Goal: Obtain resource: Download file/media

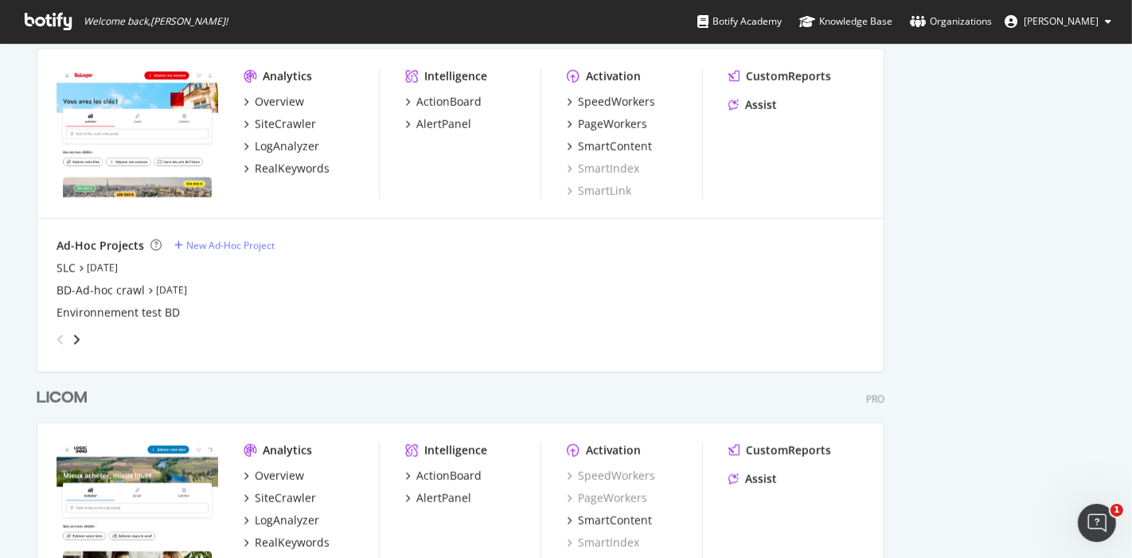
scroll to position [1622, 0]
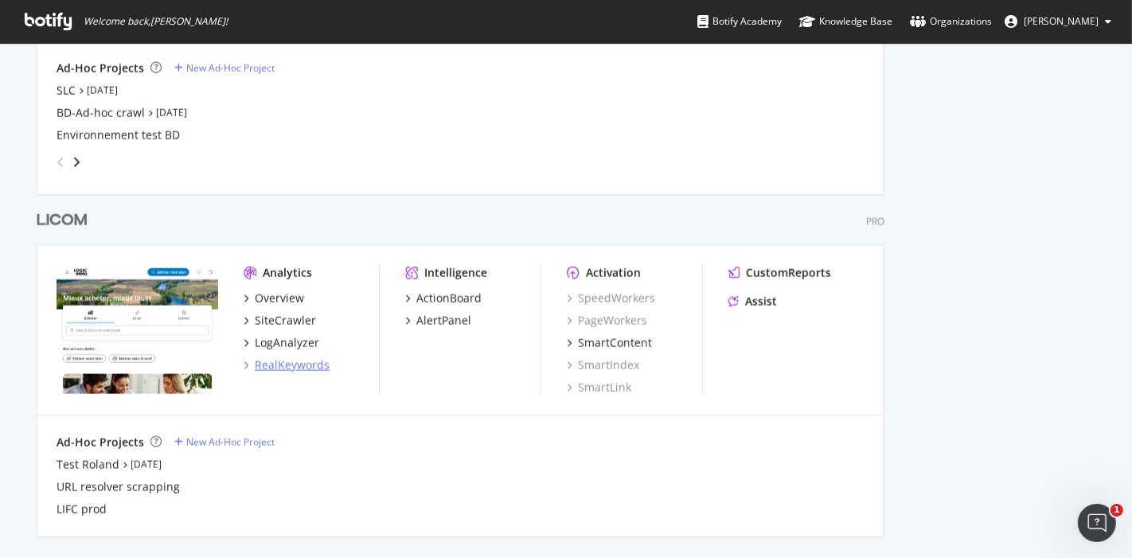
click at [287, 367] on div "RealKeywords" at bounding box center [292, 365] width 75 height 16
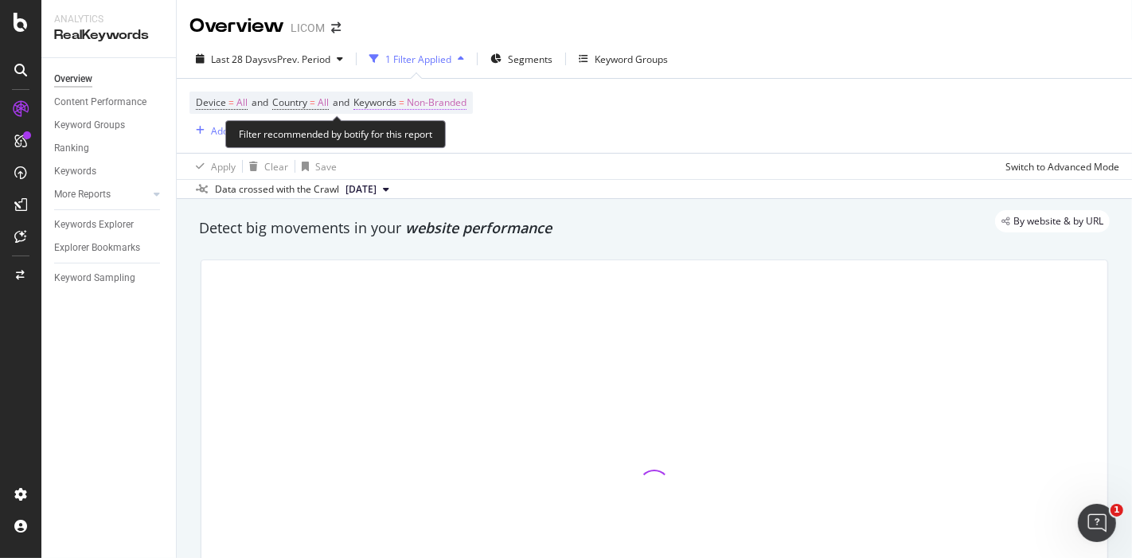
click at [439, 100] on span "Non-Branded" at bounding box center [437, 103] width 60 height 22
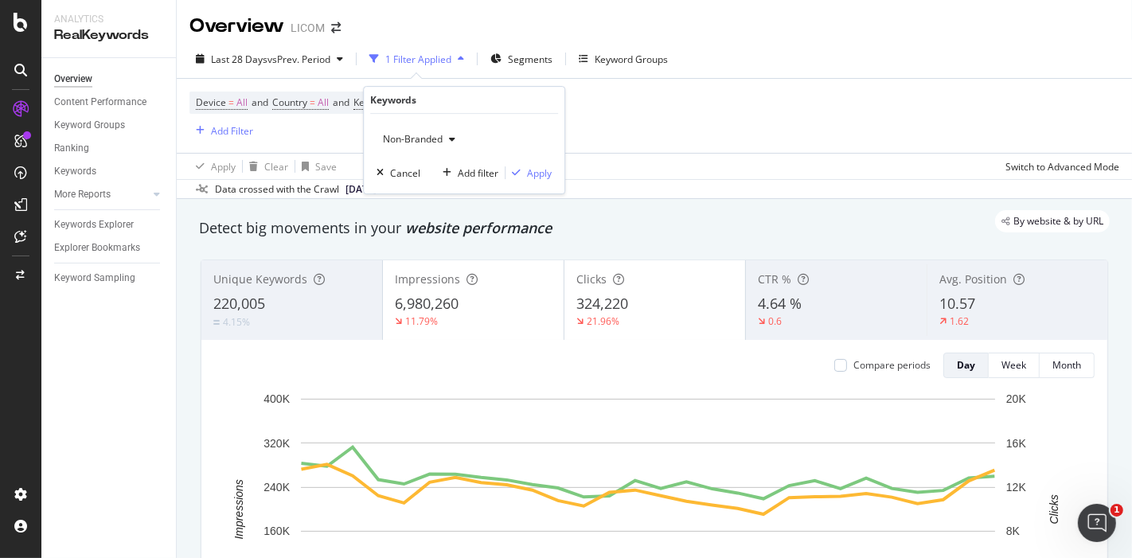
click at [419, 144] on span "Non-Branded" at bounding box center [410, 139] width 66 height 14
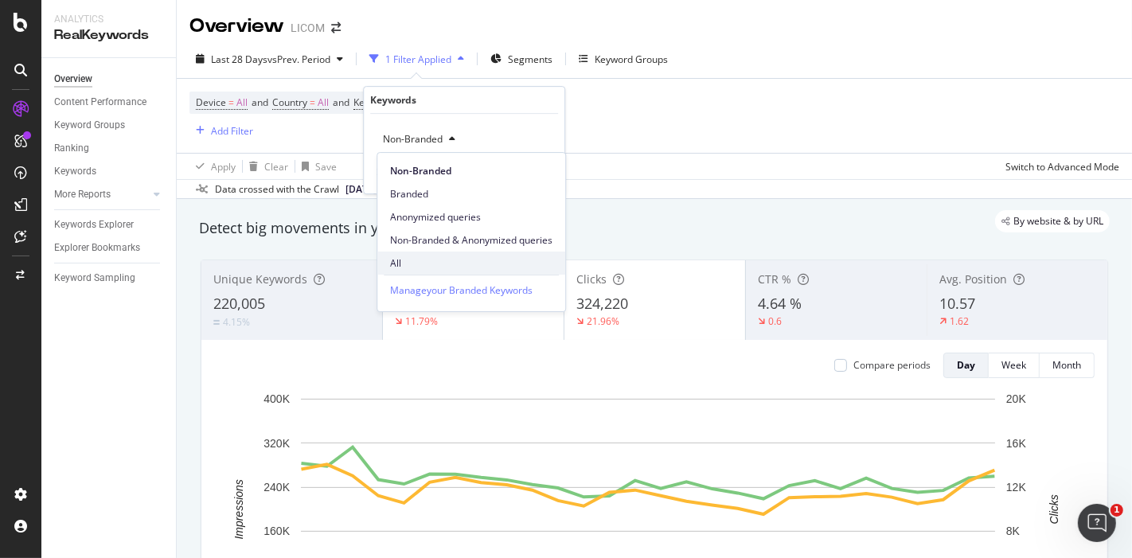
click at [431, 257] on span "All" at bounding box center [471, 263] width 162 height 14
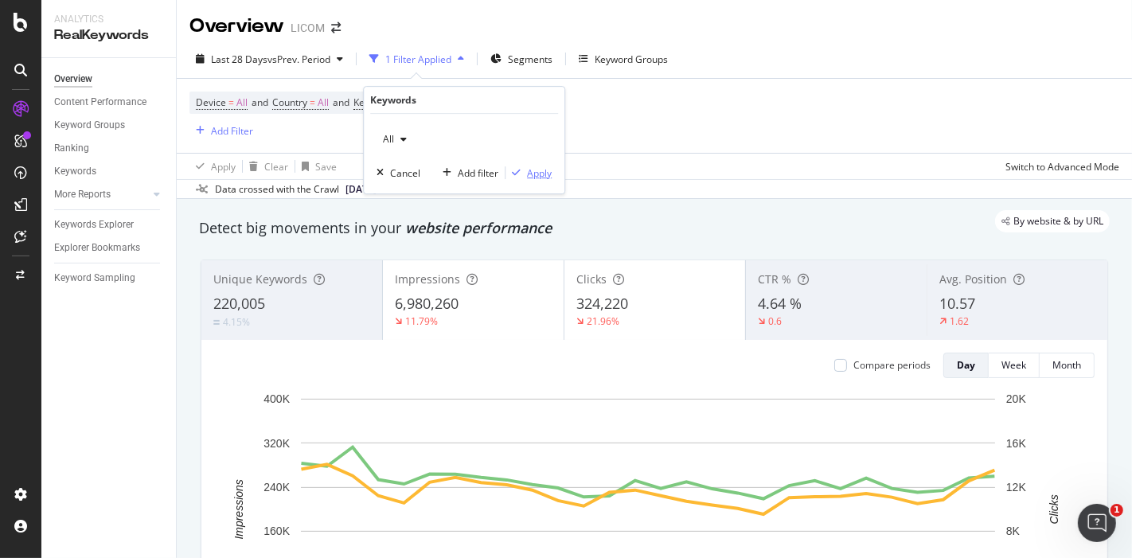
click at [534, 167] on div "Apply" at bounding box center [539, 173] width 25 height 14
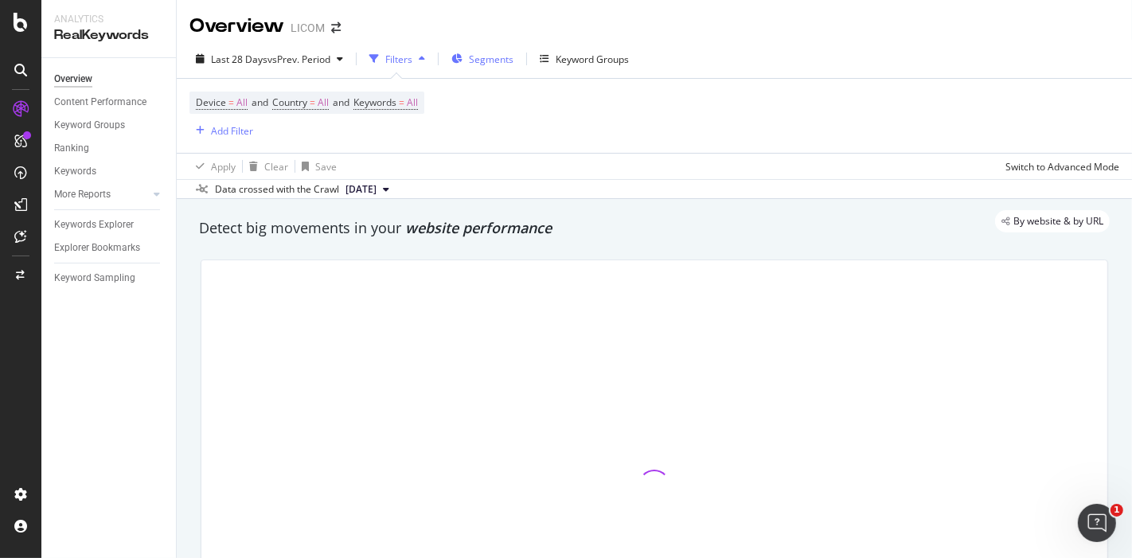
click at [483, 62] on span "Segments" at bounding box center [491, 60] width 45 height 14
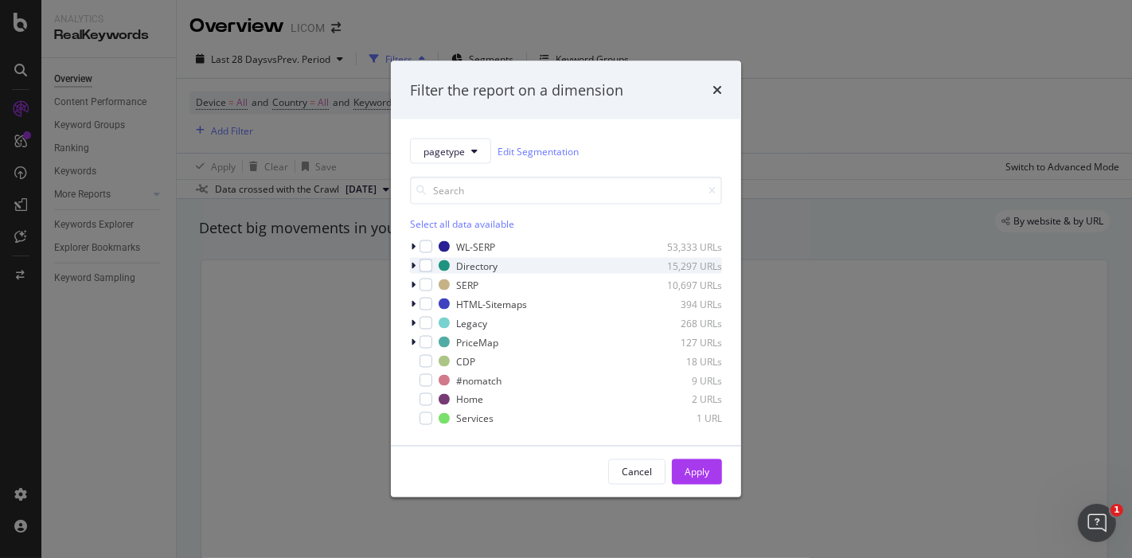
click at [412, 266] on icon "modal" at bounding box center [413, 266] width 5 height 10
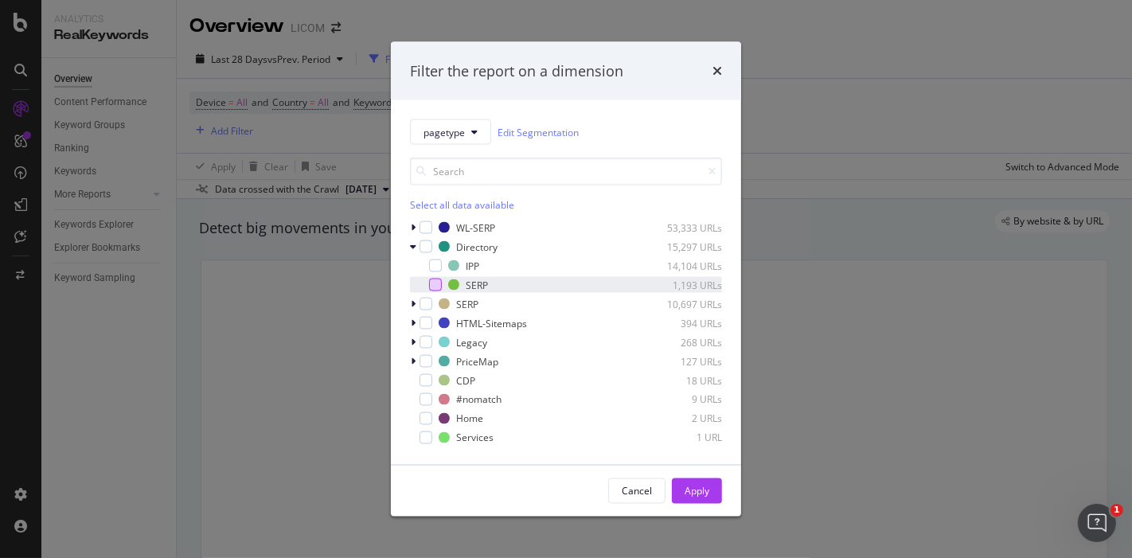
click at [433, 281] on div "modal" at bounding box center [435, 285] width 13 height 13
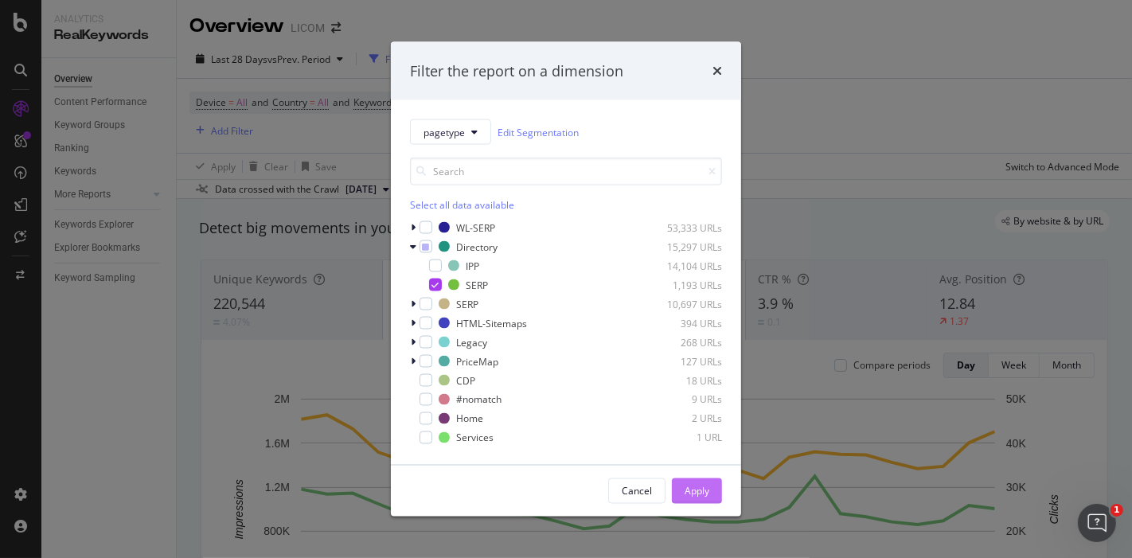
click at [706, 487] on div "Apply" at bounding box center [697, 491] width 25 height 14
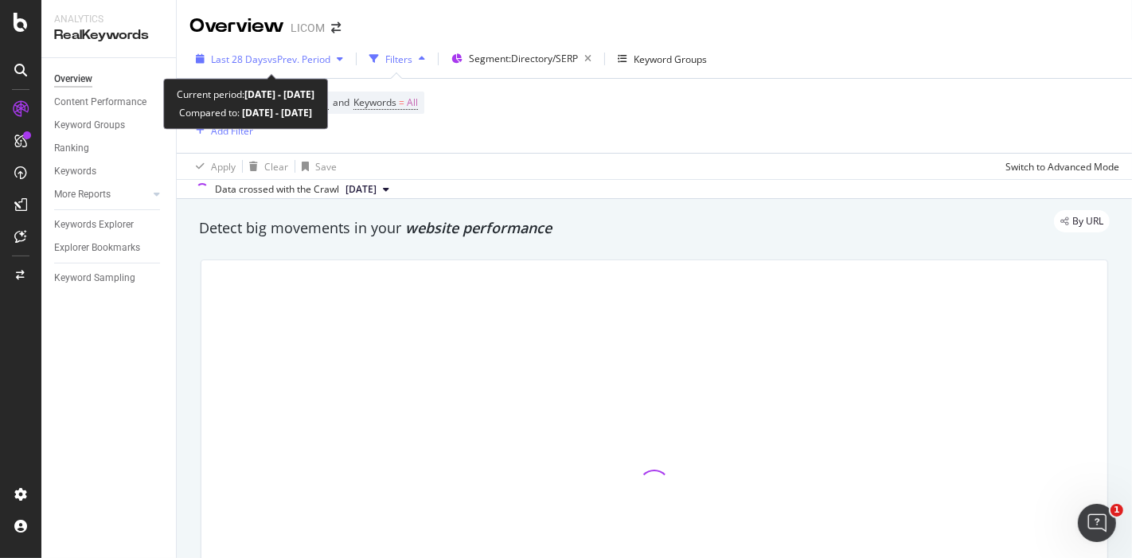
click at [254, 60] on span "Last 28 Days" at bounding box center [239, 60] width 57 height 14
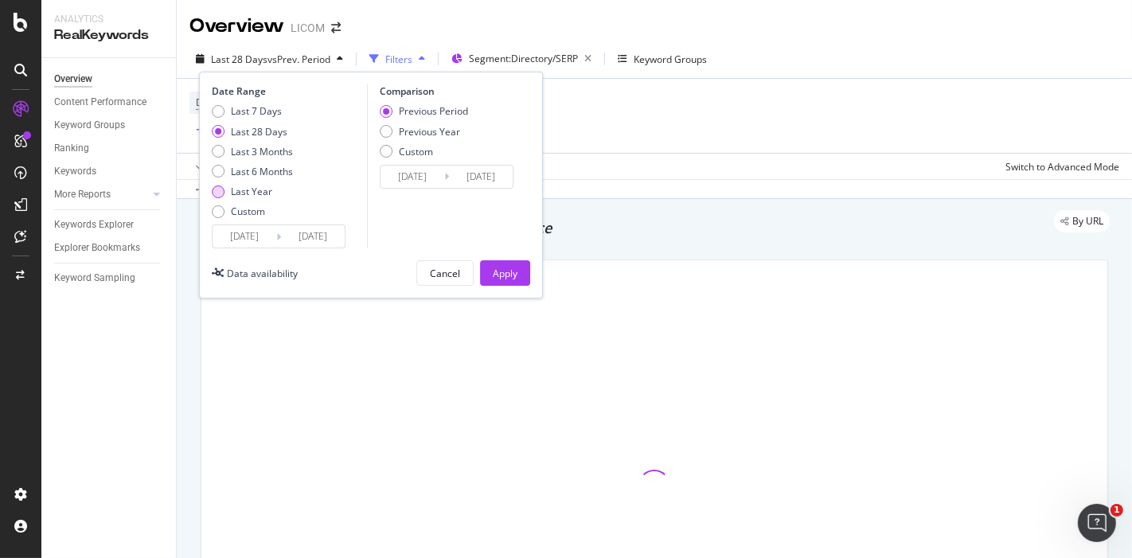
click at [227, 192] on div "Last Year" at bounding box center [252, 192] width 81 height 14
type input "[DATE]"
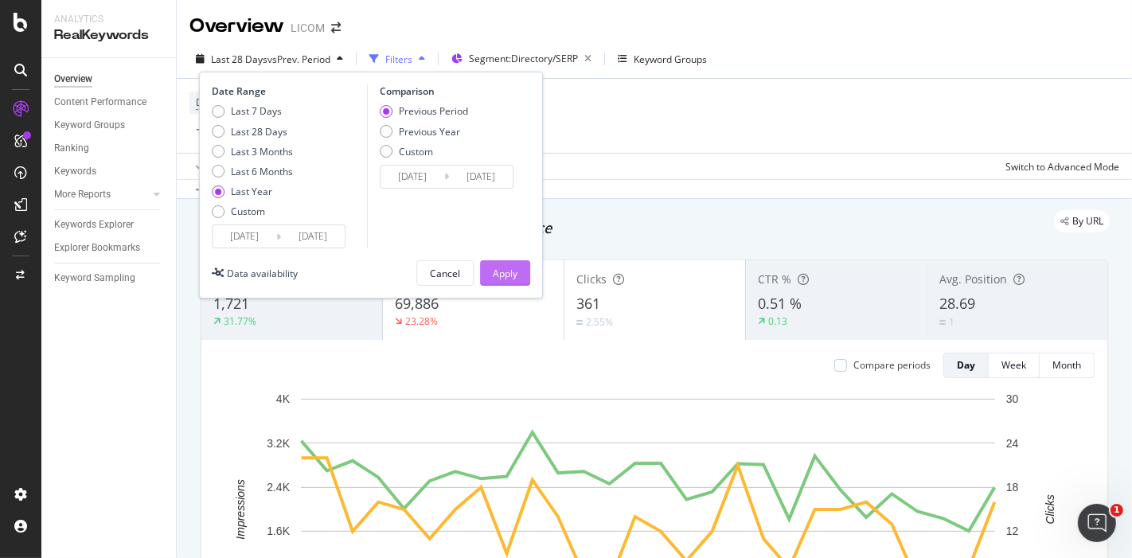
click at [498, 276] on div "Apply" at bounding box center [505, 274] width 25 height 14
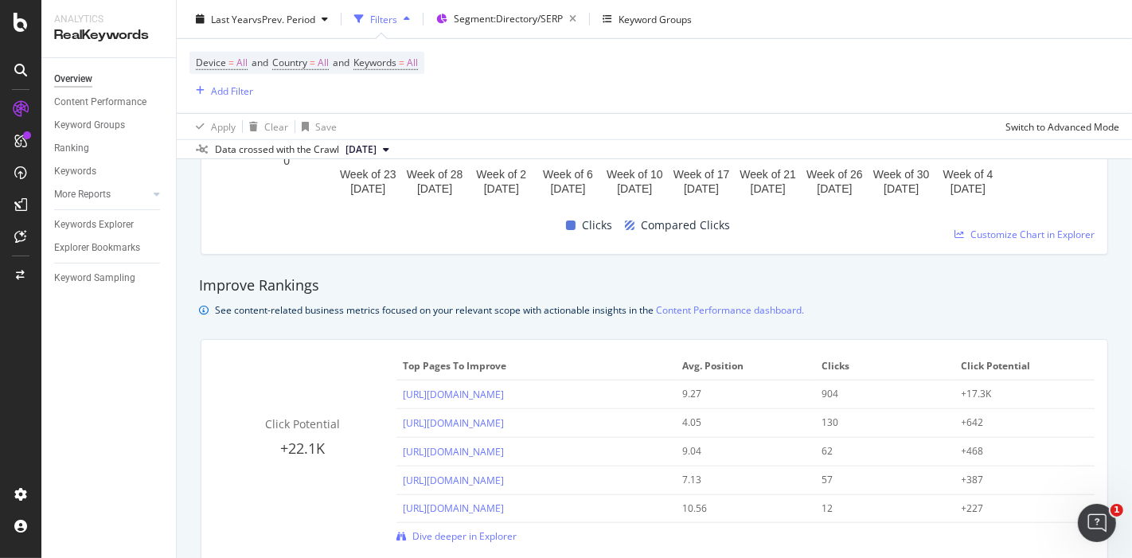
scroll to position [1238, 0]
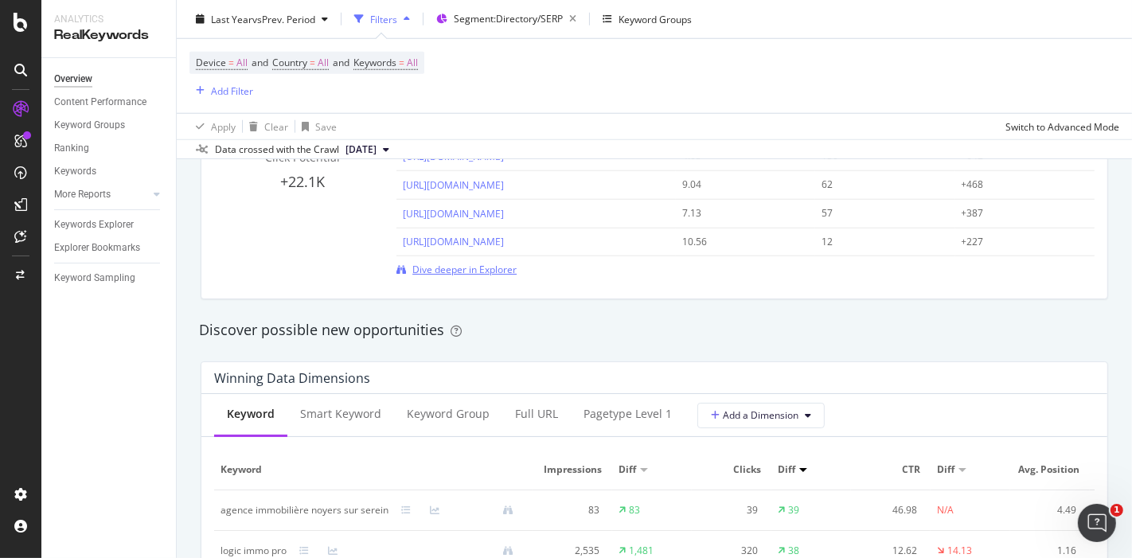
click at [455, 269] on span "Dive deeper in Explorer" at bounding box center [464, 270] width 104 height 14
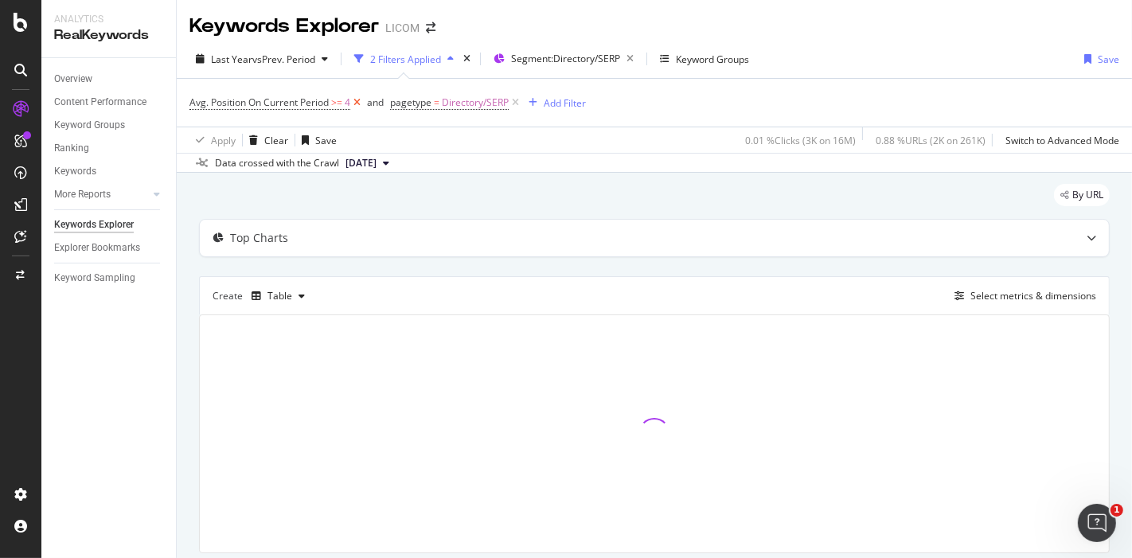
click at [357, 101] on icon at bounding box center [357, 103] width 14 height 16
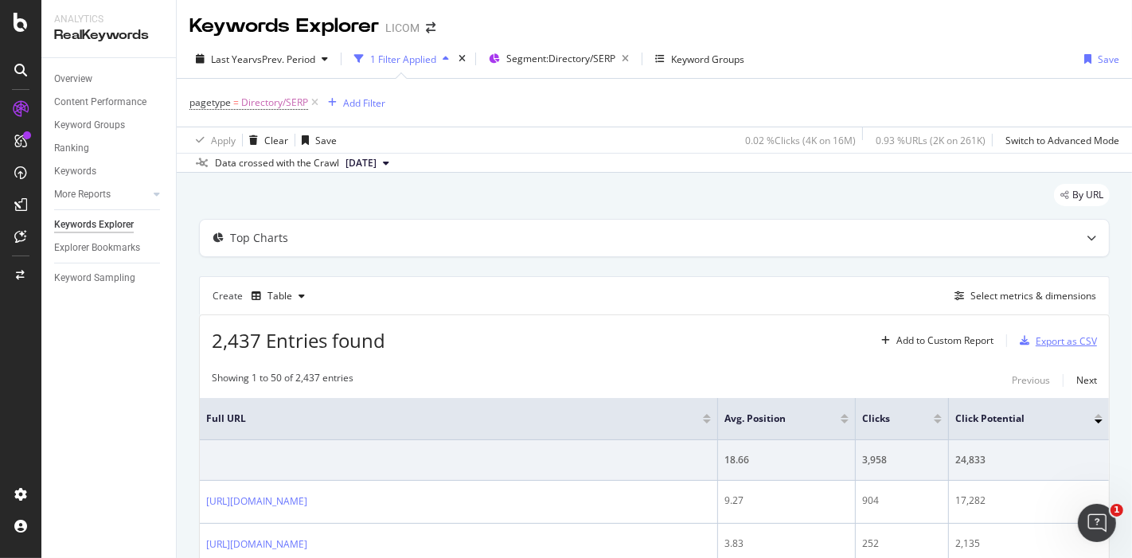
click at [1036, 342] on div "Export as CSV" at bounding box center [1066, 341] width 61 height 14
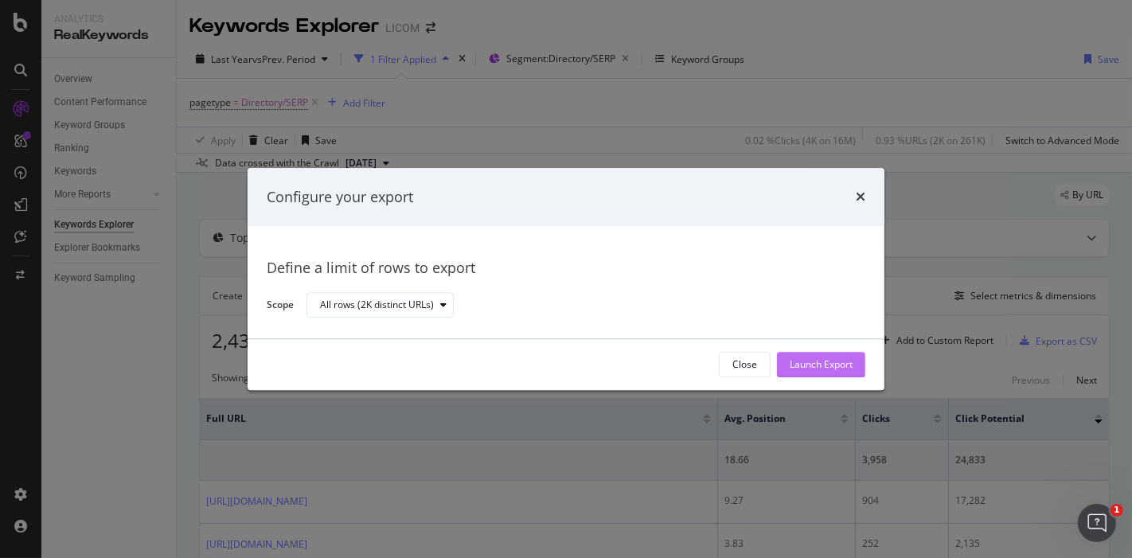
click at [821, 361] on div "Launch Export" at bounding box center [821, 365] width 63 height 14
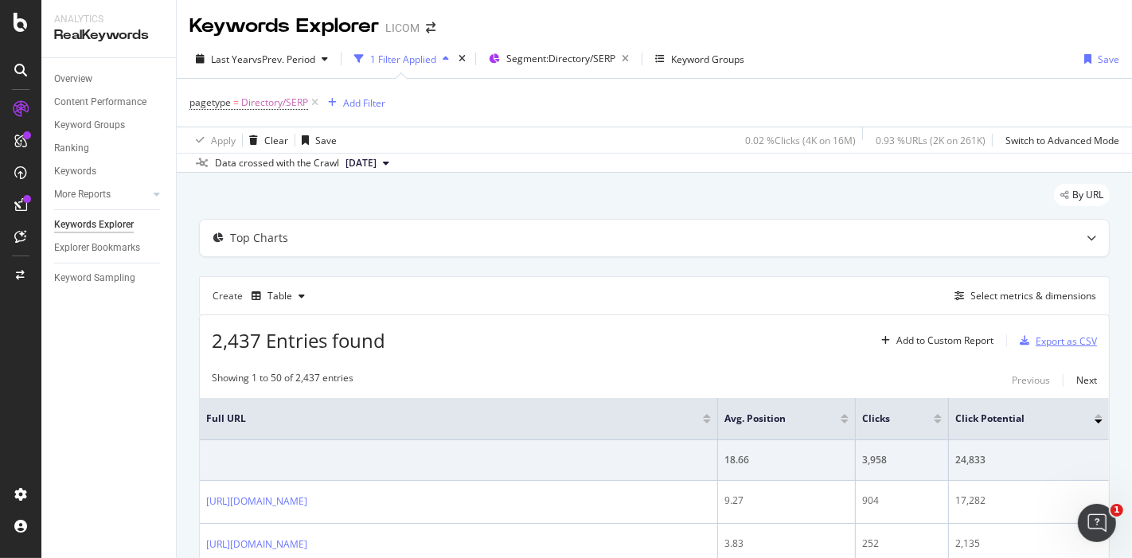
click at [1021, 341] on div "button" at bounding box center [1025, 341] width 22 height 10
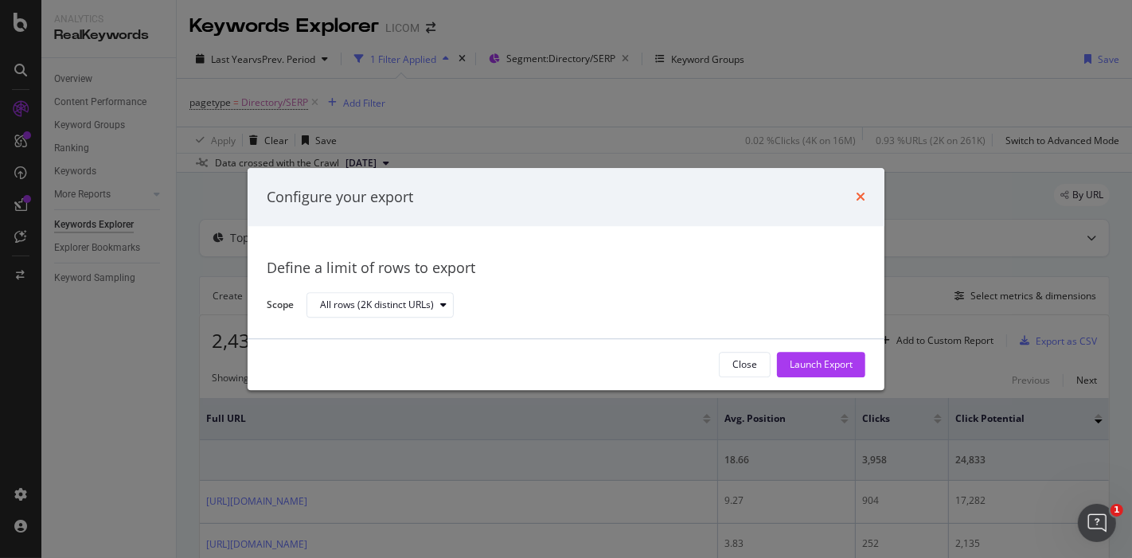
click at [859, 195] on icon "times" at bounding box center [861, 197] width 10 height 13
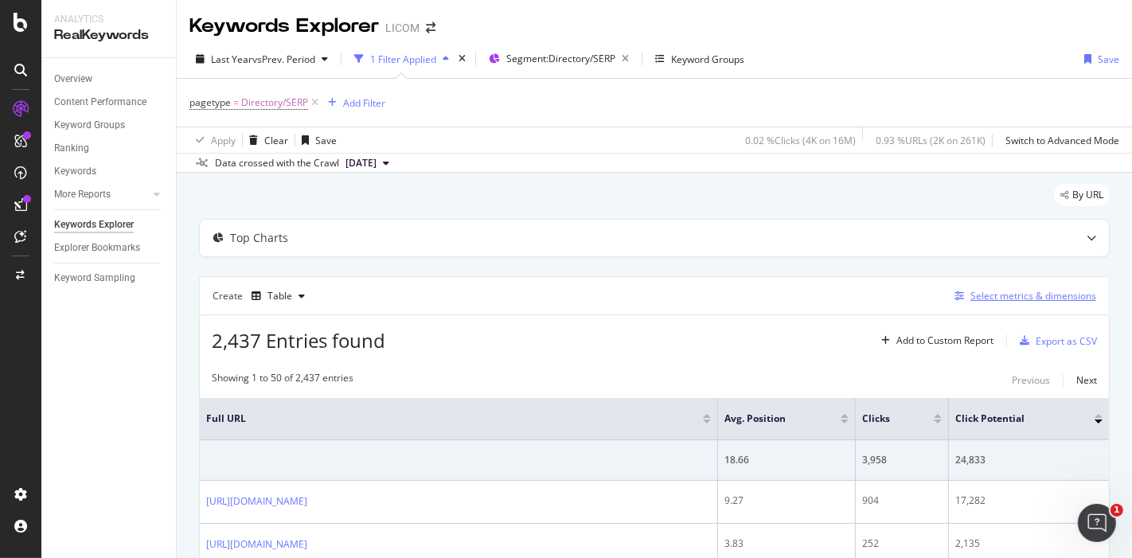
click at [983, 292] on div "Select metrics & dimensions" at bounding box center [1034, 296] width 126 height 14
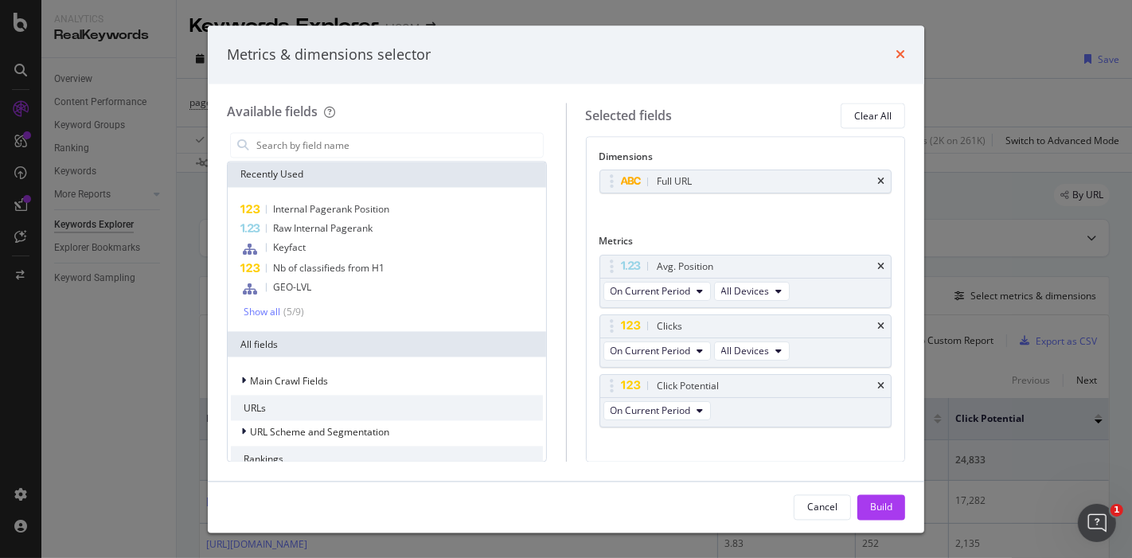
click at [896, 58] on icon "times" at bounding box center [901, 55] width 10 height 13
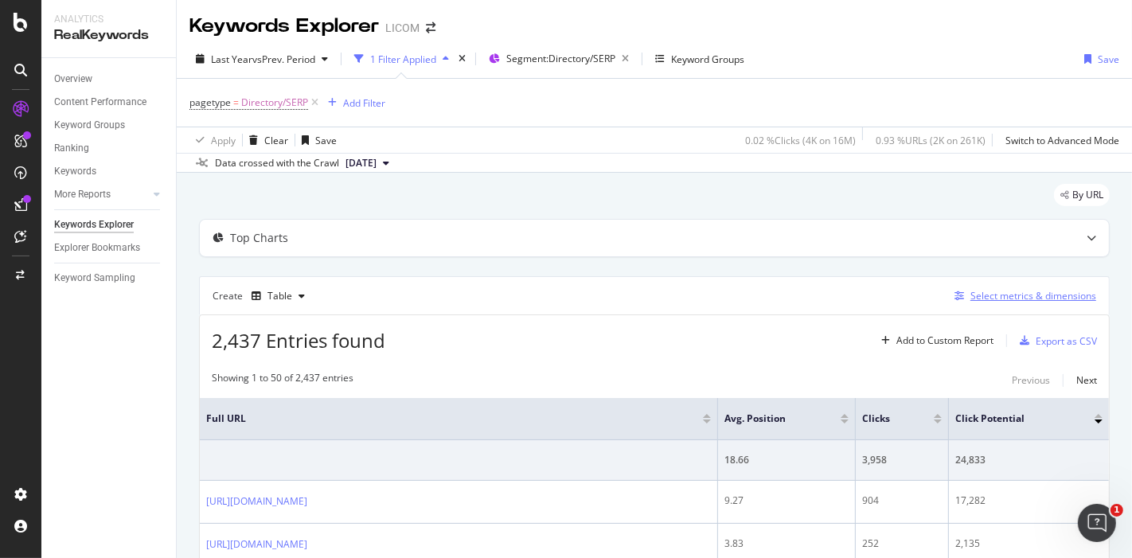
click at [1057, 290] on div "Select metrics & dimensions" at bounding box center [1034, 296] width 126 height 14
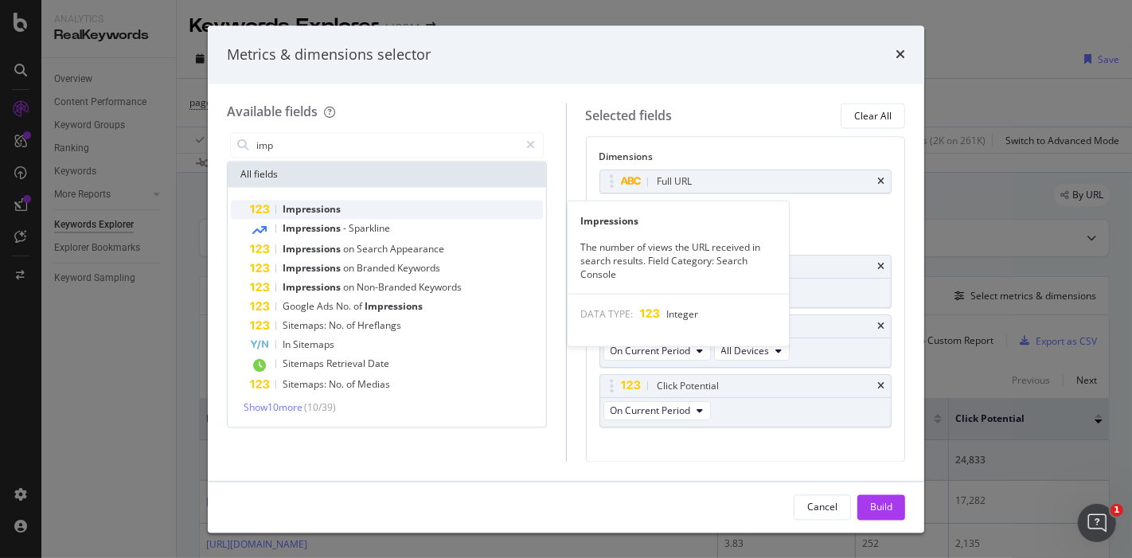
type input "imp"
click at [368, 205] on div "Impressions" at bounding box center [396, 210] width 293 height 19
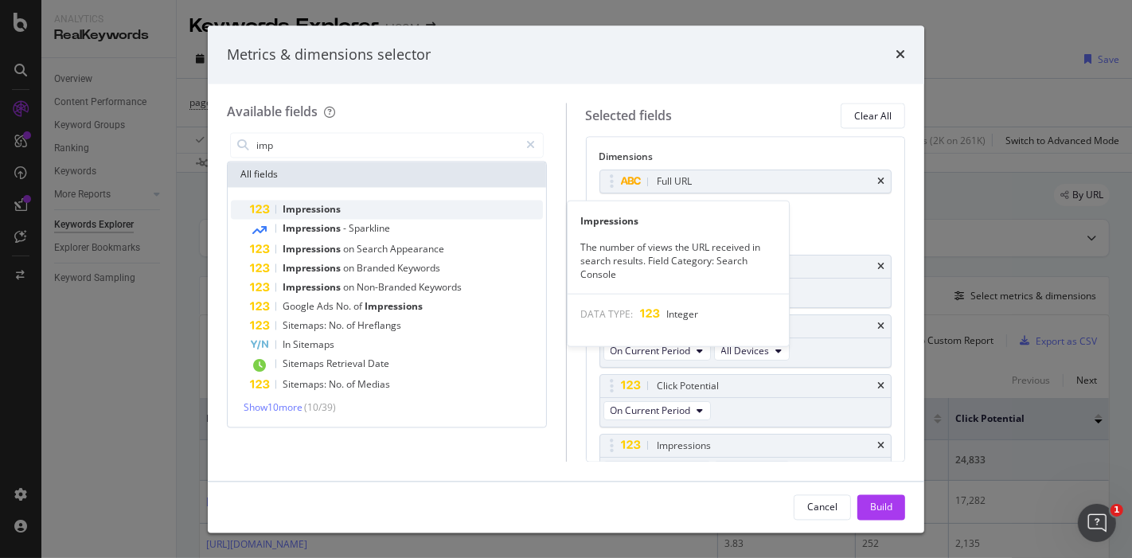
scroll to position [22, 0]
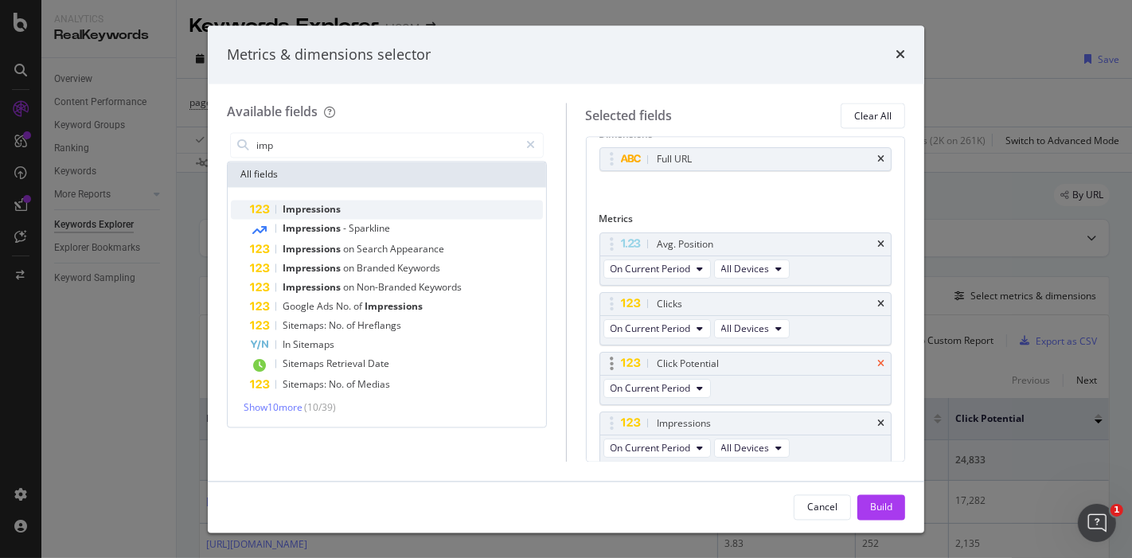
click at [877, 359] on icon "times" at bounding box center [880, 364] width 7 height 10
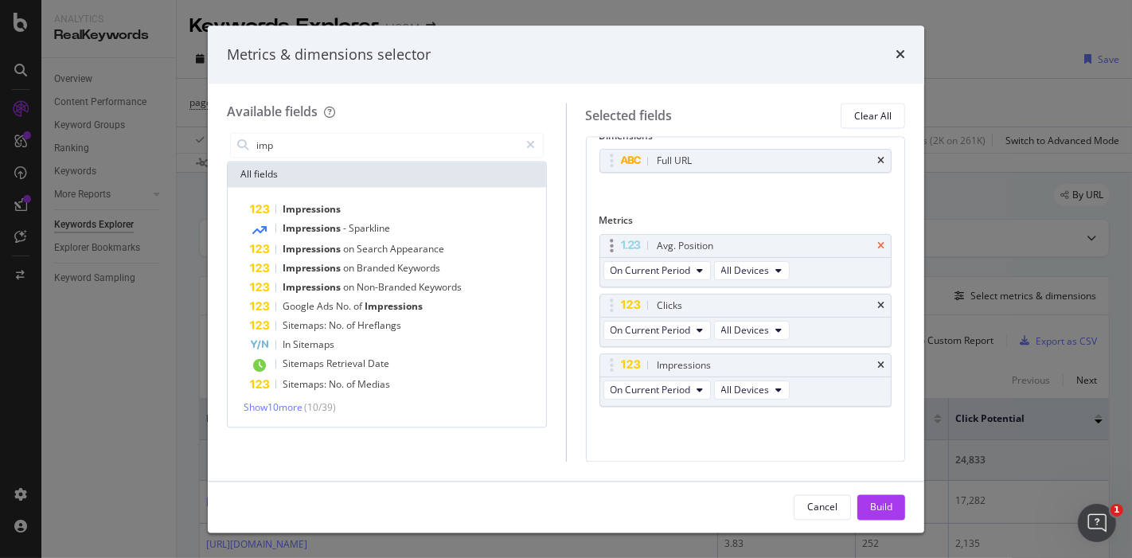
scroll to position [16, 0]
click at [877, 249] on icon "times" at bounding box center [880, 251] width 7 height 10
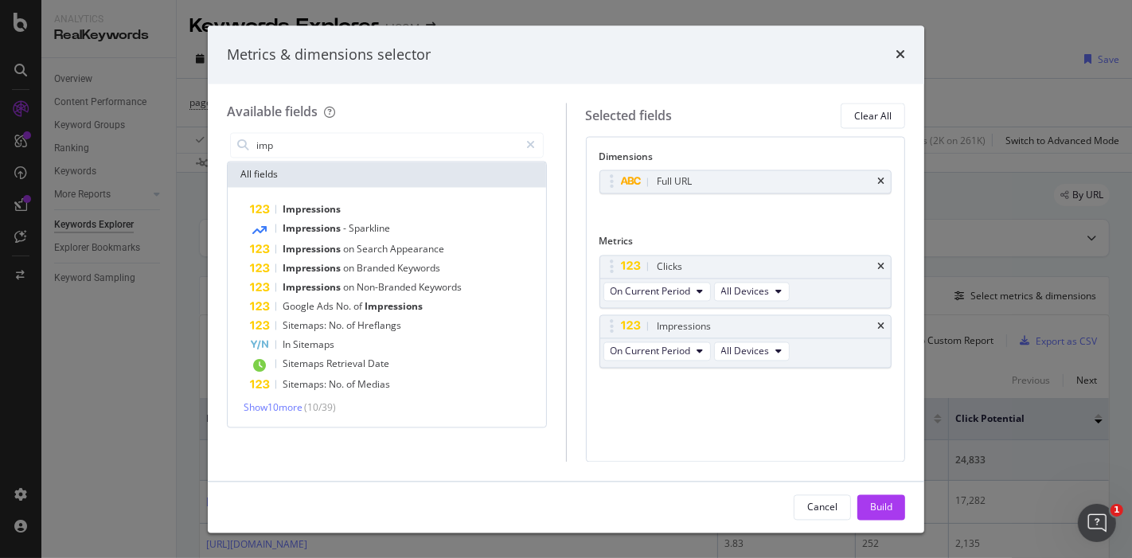
scroll to position [0, 0]
click at [883, 508] on div "Build" at bounding box center [881, 507] width 22 height 14
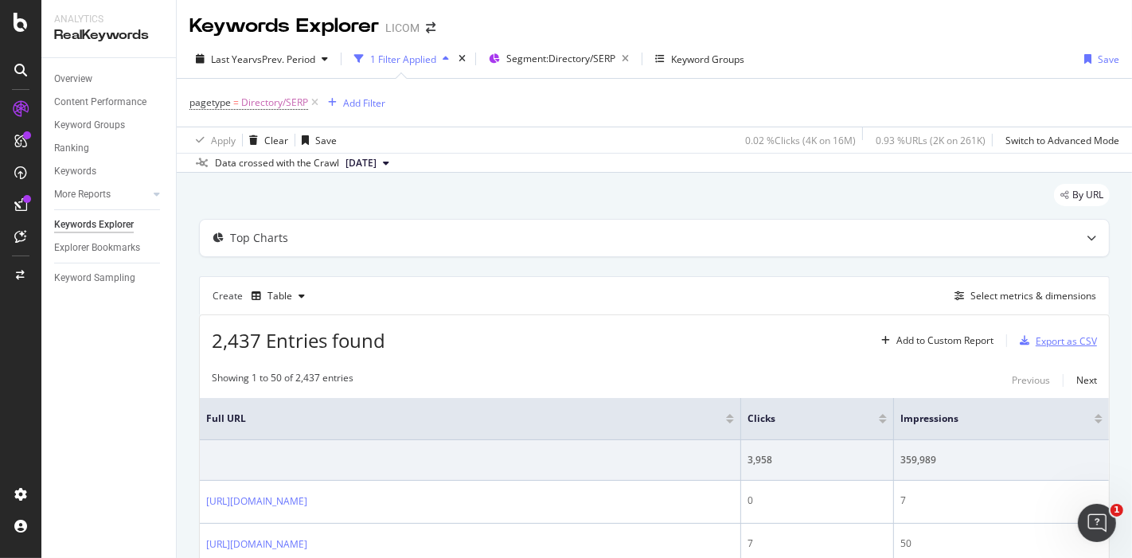
click at [1045, 338] on div "Export as CSV" at bounding box center [1066, 341] width 61 height 14
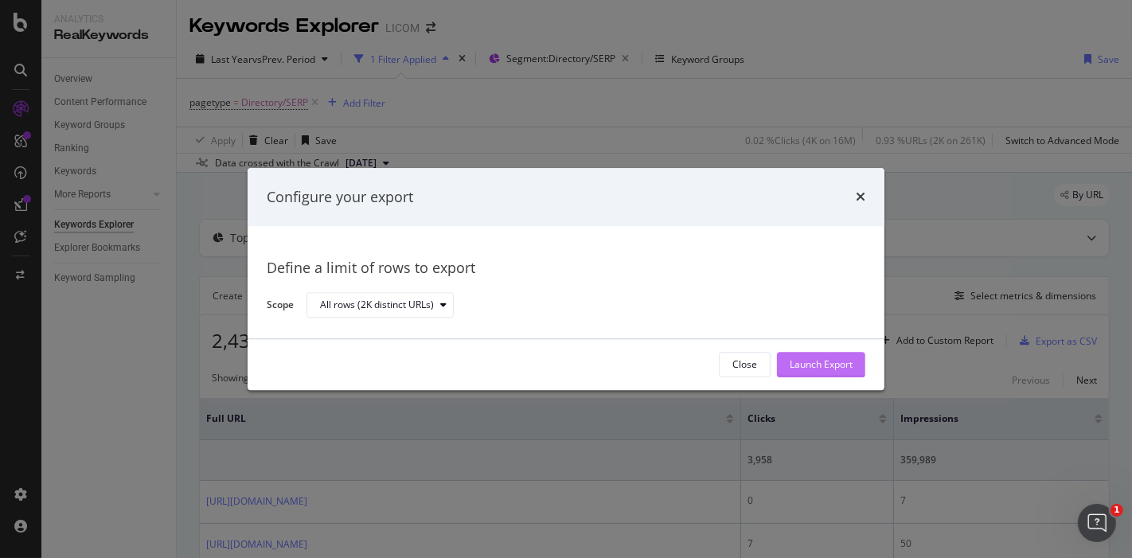
click at [810, 366] on div "Launch Export" at bounding box center [821, 365] width 63 height 14
